Goal: Transaction & Acquisition: Purchase product/service

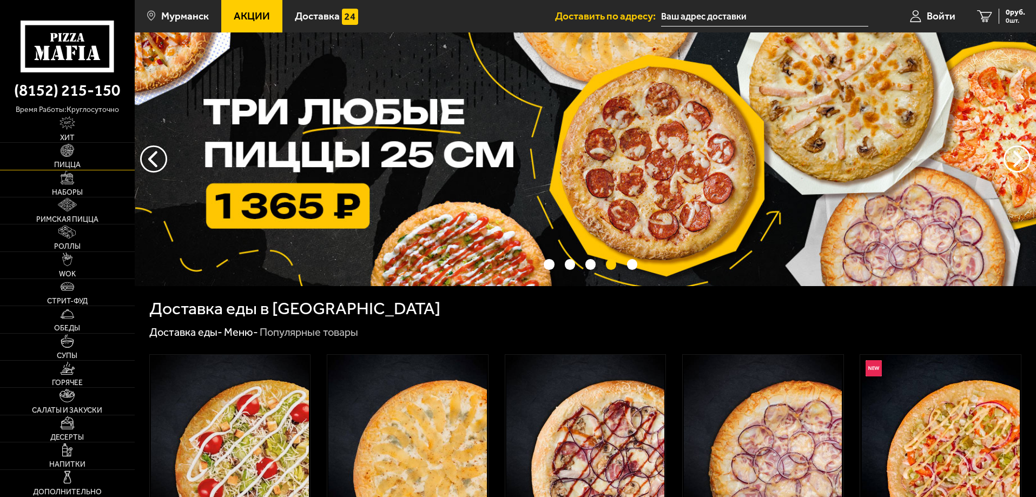
click at [67, 158] on link "Пицца" at bounding box center [67, 156] width 135 height 27
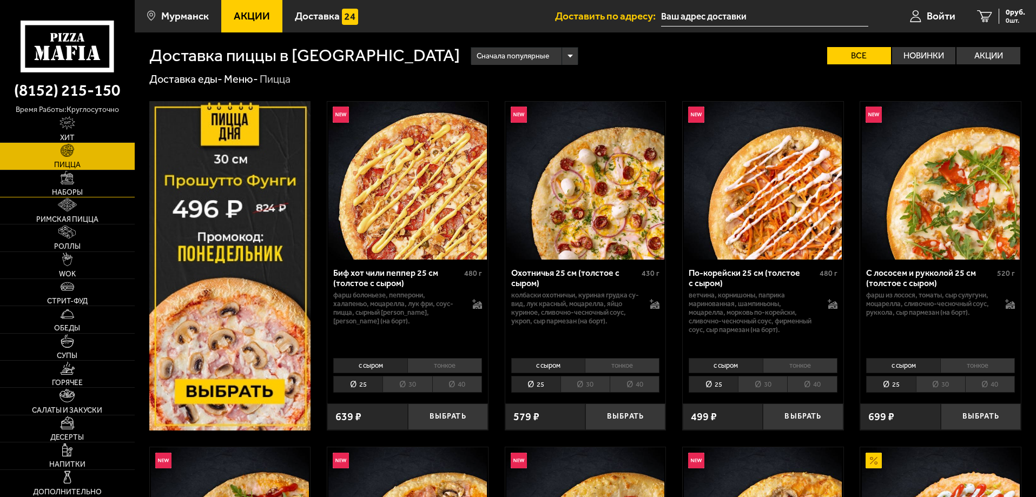
click at [63, 182] on img at bounding box center [68, 178] width 14 height 14
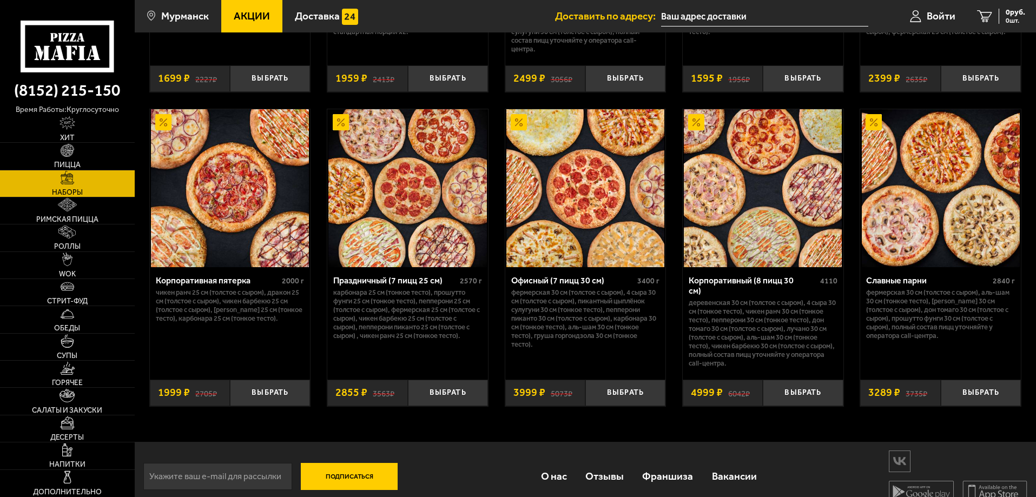
scroll to position [1650, 0]
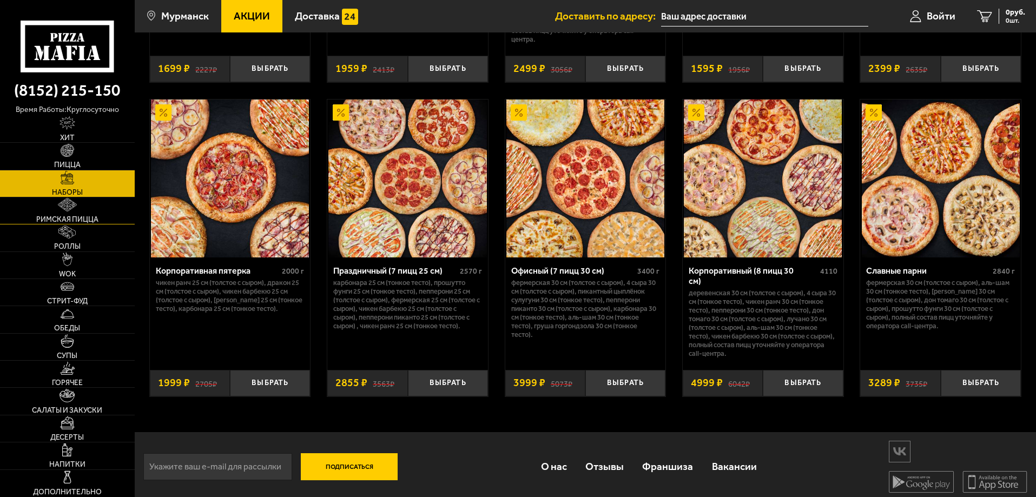
click at [70, 222] on span "Римская пицца" at bounding box center [67, 220] width 62 height 8
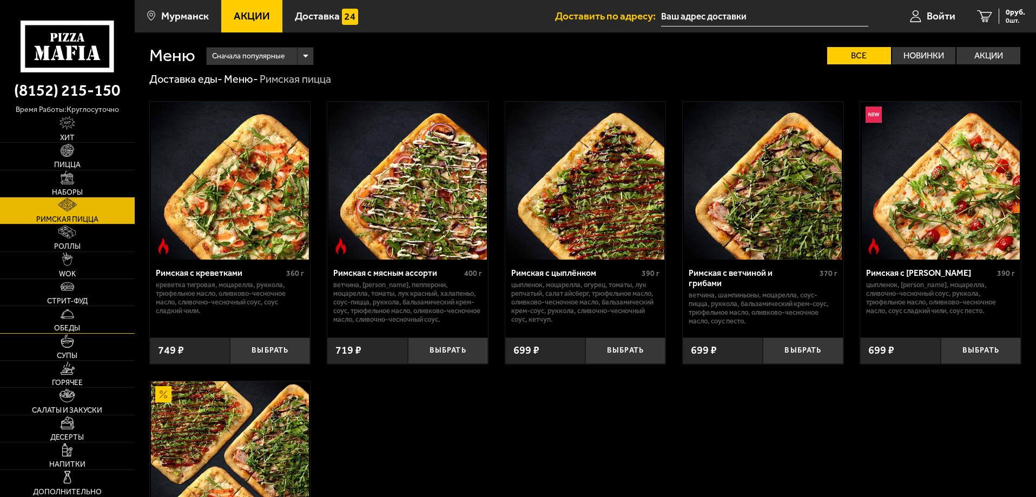
click at [70, 319] on img at bounding box center [68, 314] width 14 height 14
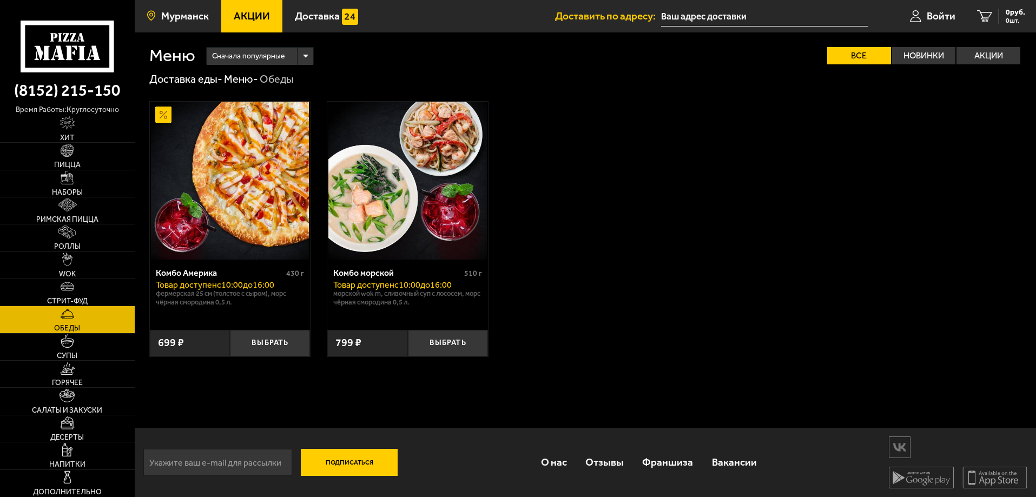
click at [187, 17] on span "Мурманск" at bounding box center [185, 16] width 48 height 10
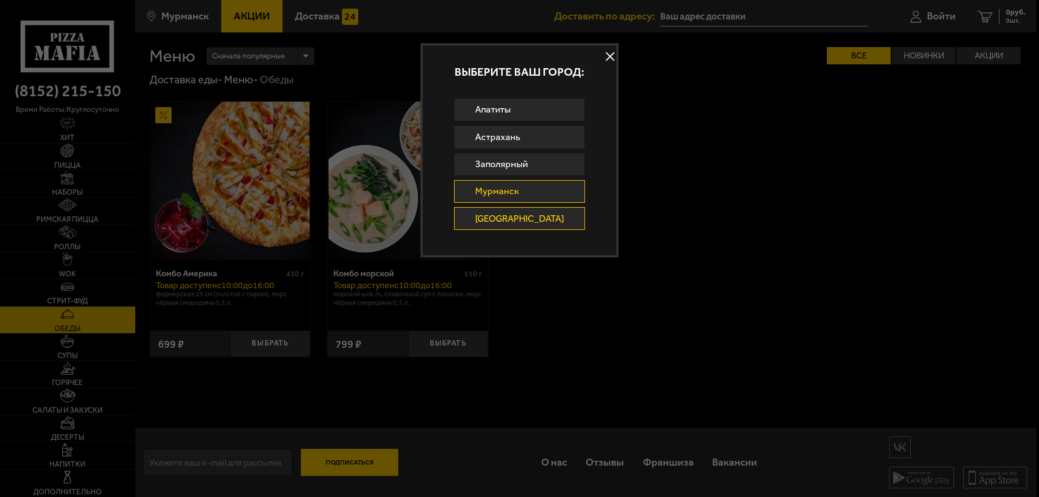
click at [503, 216] on link "[GEOGRAPHIC_DATA]" at bounding box center [520, 218] width 132 height 23
